Goal: Information Seeking & Learning: Learn about a topic

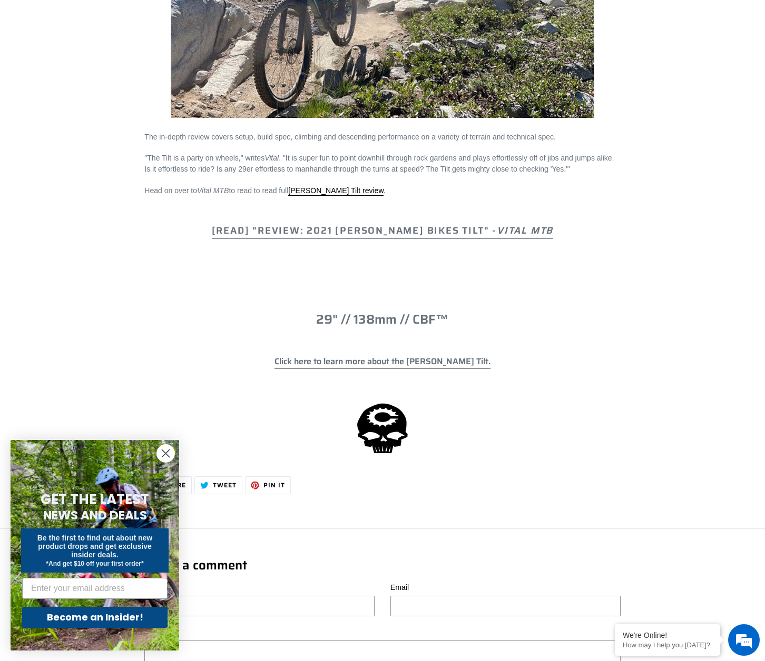
scroll to position [704, 0]
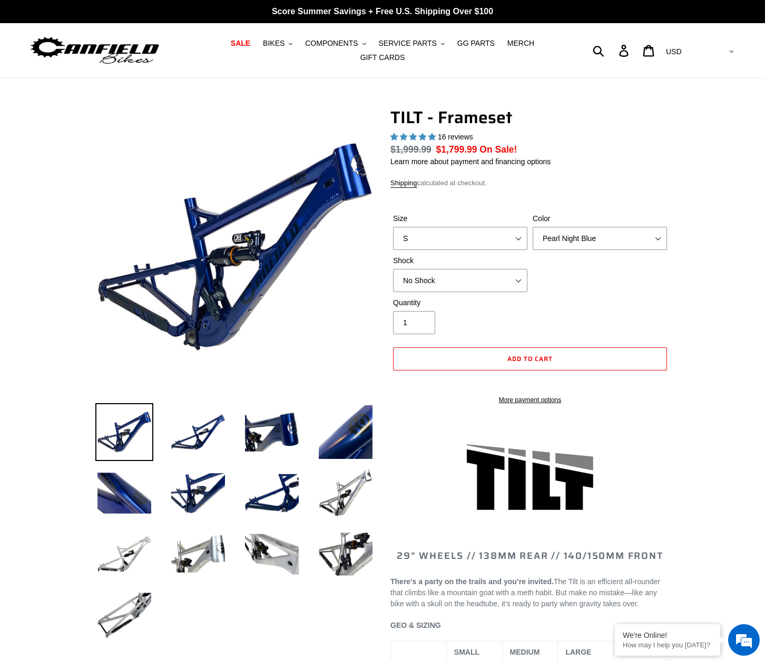
select select "highest-rating"
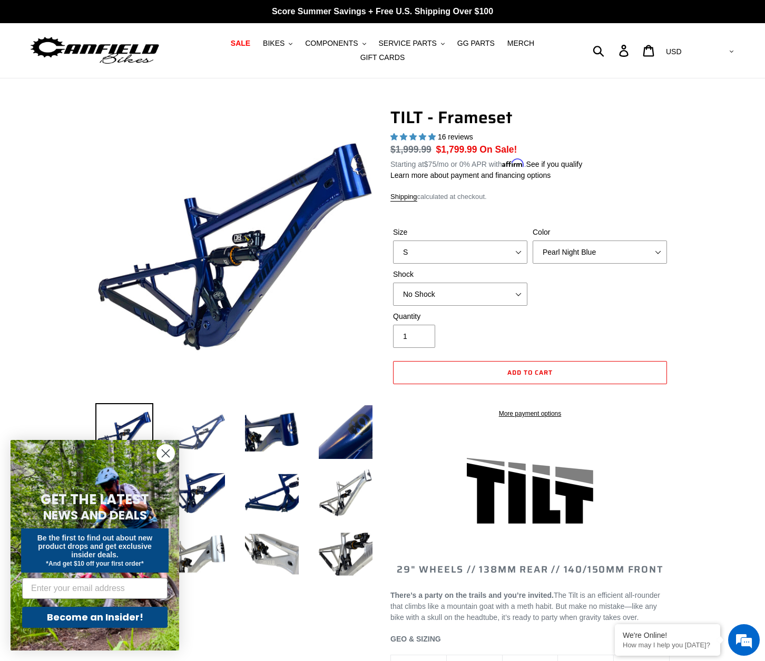
click at [196, 428] on img at bounding box center [198, 432] width 58 height 58
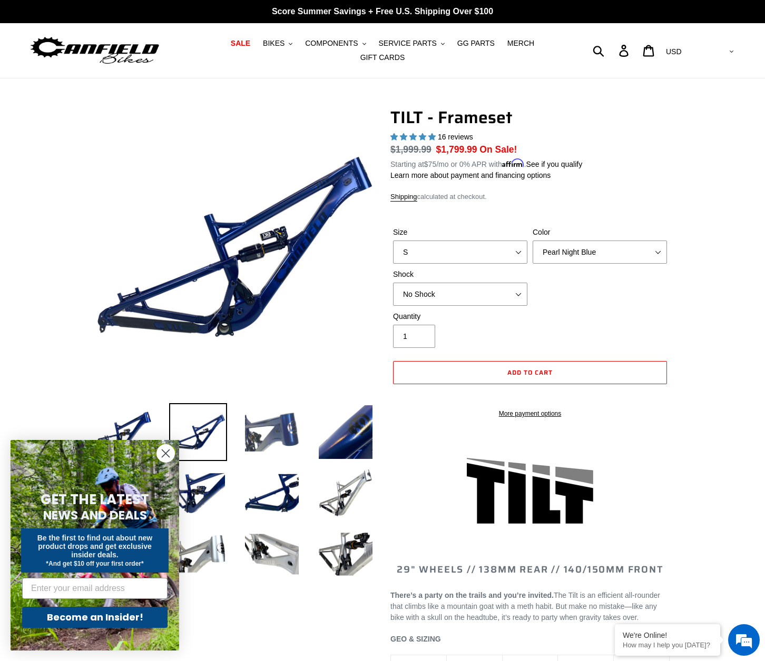
click at [262, 434] on img at bounding box center [272, 432] width 58 height 58
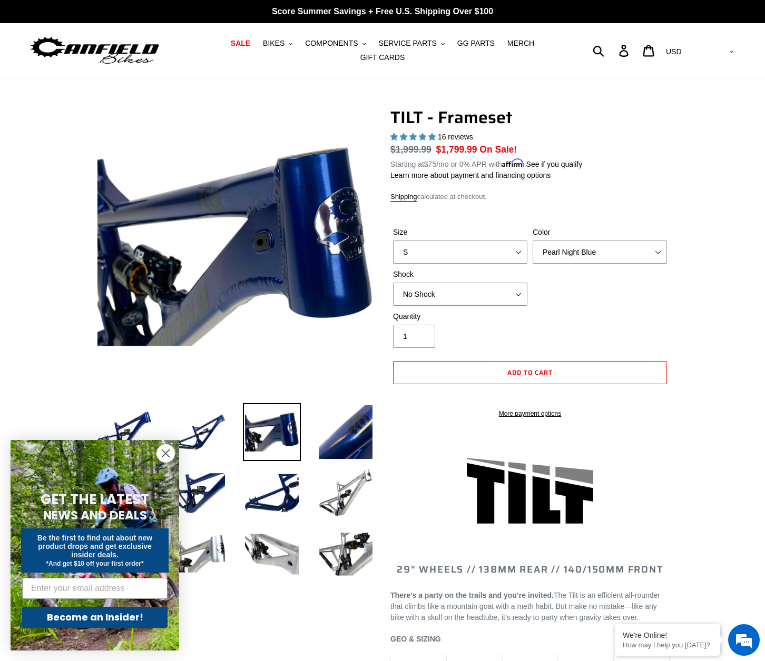
click at [165, 457] on circle "Close dialog" at bounding box center [165, 453] width 17 height 17
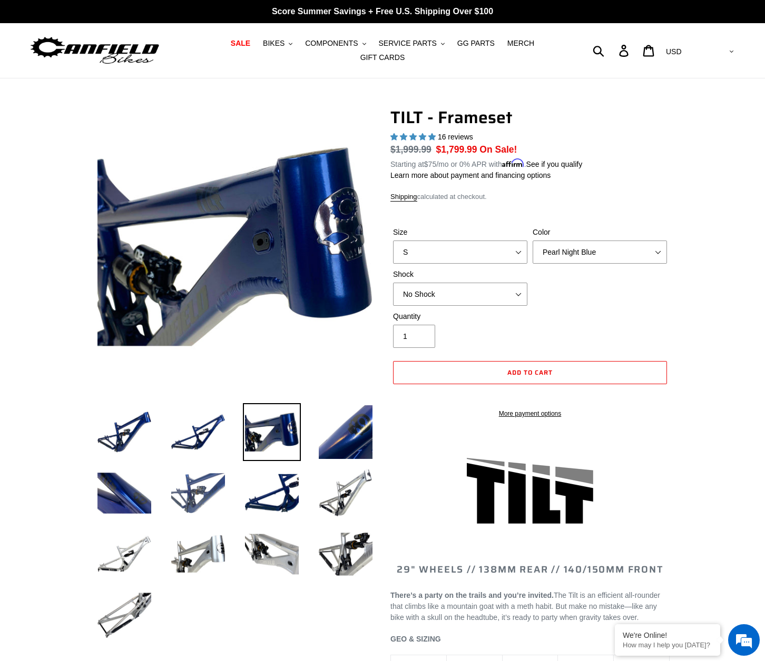
click at [191, 495] on img at bounding box center [198, 493] width 58 height 58
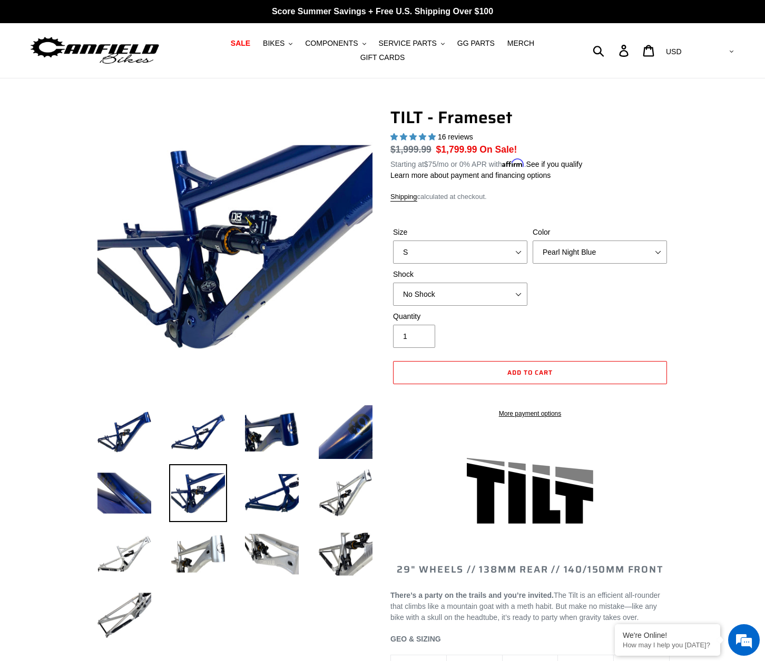
click at [197, 477] on img at bounding box center [198, 493] width 58 height 58
click at [271, 489] on img at bounding box center [272, 493] width 58 height 58
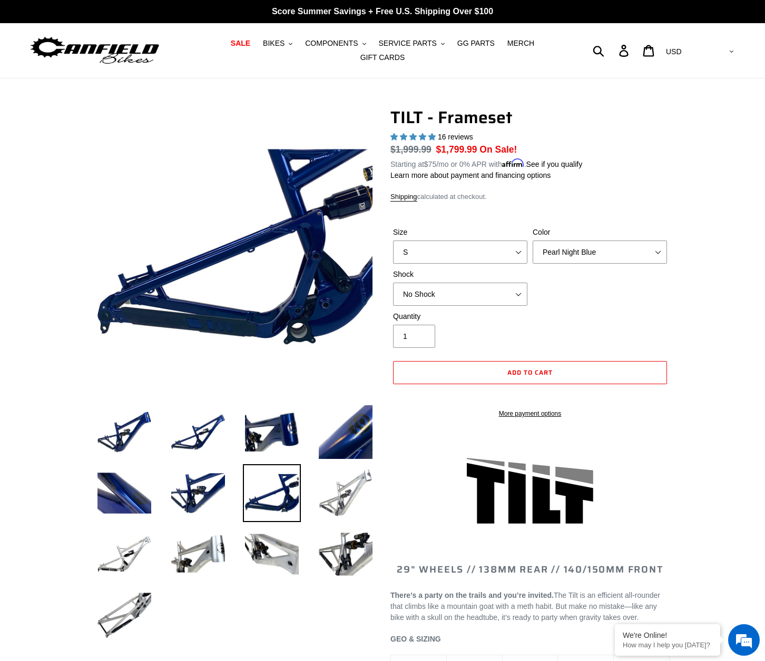
click at [341, 484] on img at bounding box center [346, 493] width 58 height 58
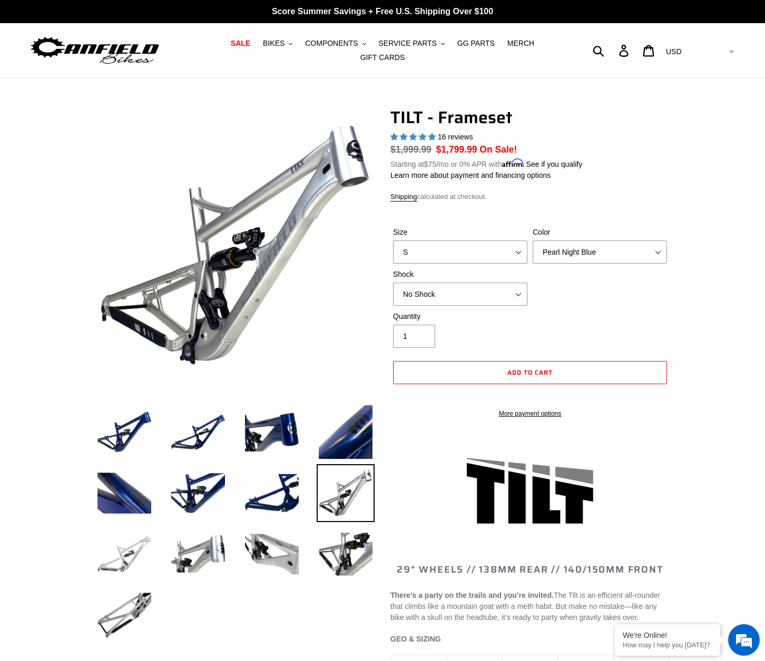
click at [118, 550] on img at bounding box center [124, 555] width 58 height 58
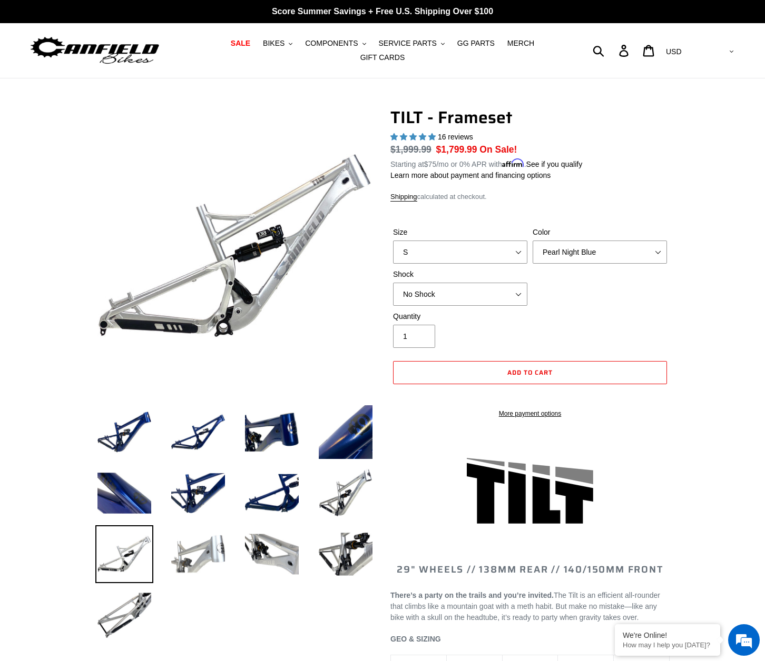
click at [193, 553] on img at bounding box center [198, 555] width 58 height 58
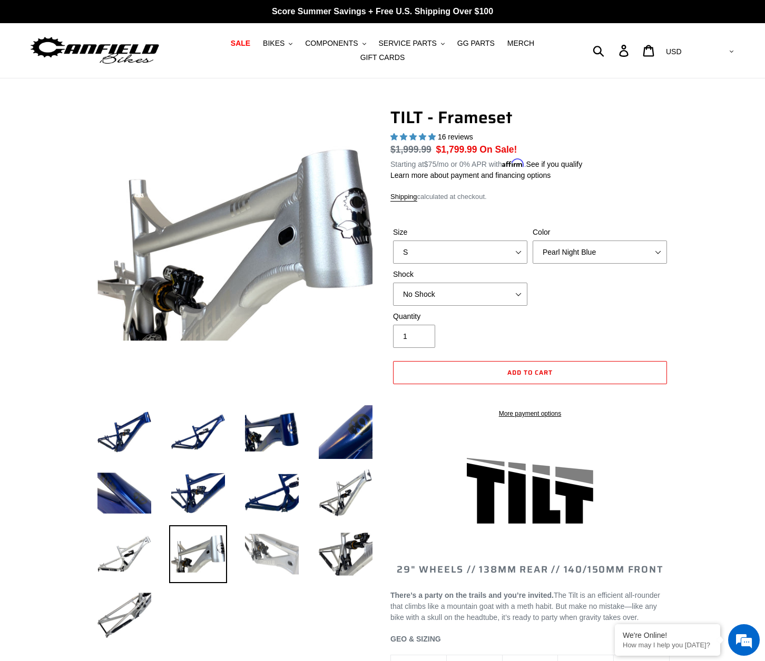
click at [258, 547] on img at bounding box center [272, 555] width 58 height 58
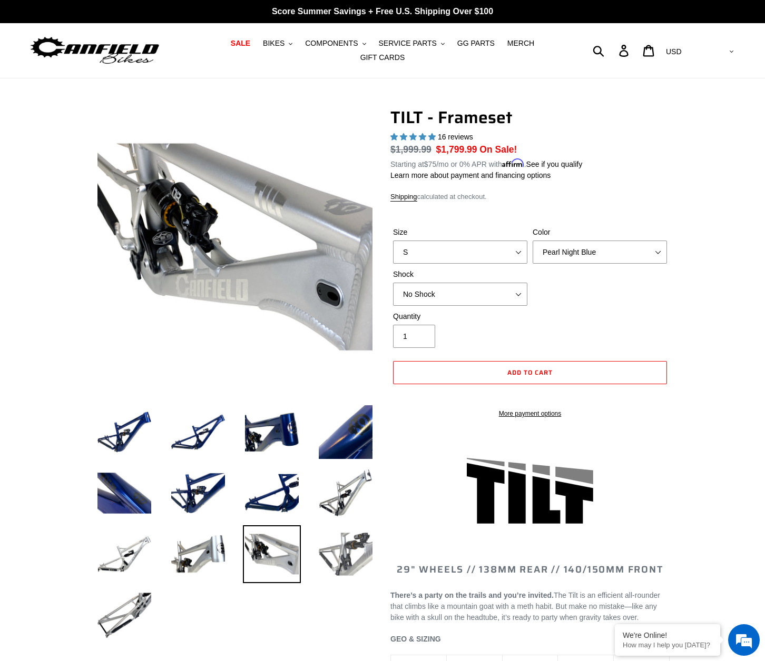
click at [353, 560] on img at bounding box center [346, 555] width 58 height 58
